Goal: Task Accomplishment & Management: Manage account settings

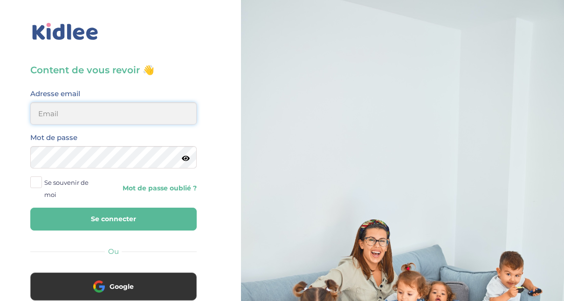
type input "adjoba.hoimian@gmail.com"
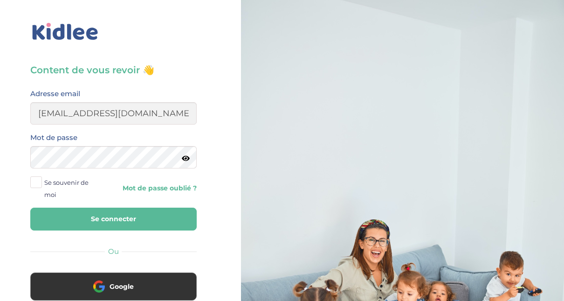
click at [96, 219] on button "Se connecter" at bounding box center [113, 218] width 166 height 23
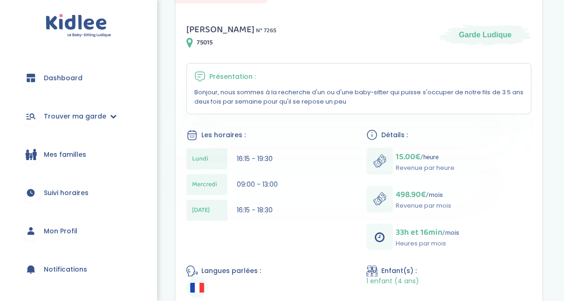
scroll to position [129, 0]
